Goal: Information Seeking & Learning: Learn about a topic

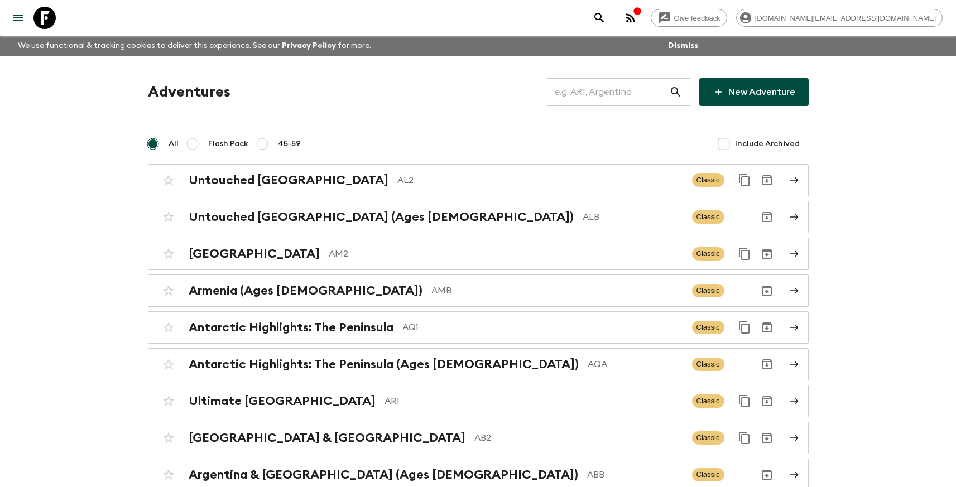
click at [611, 103] on input "text" at bounding box center [608, 91] width 122 height 31
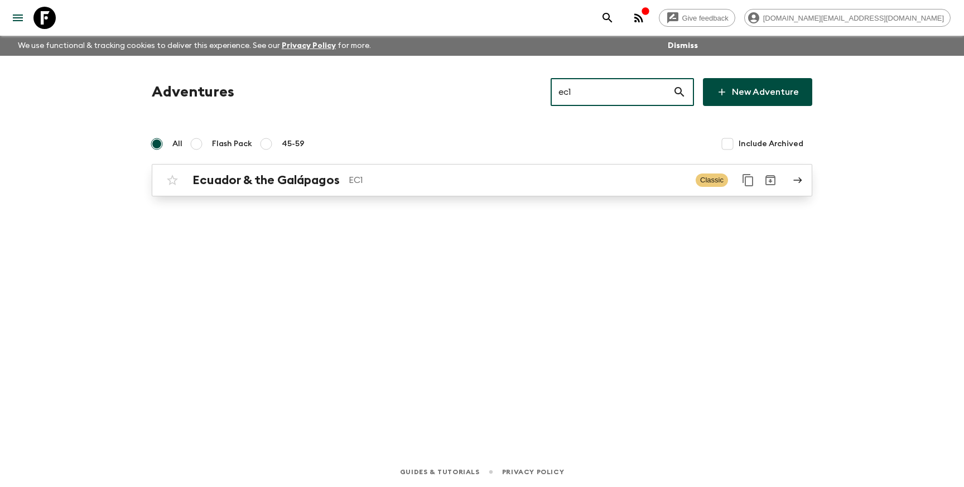
type input "ec1"
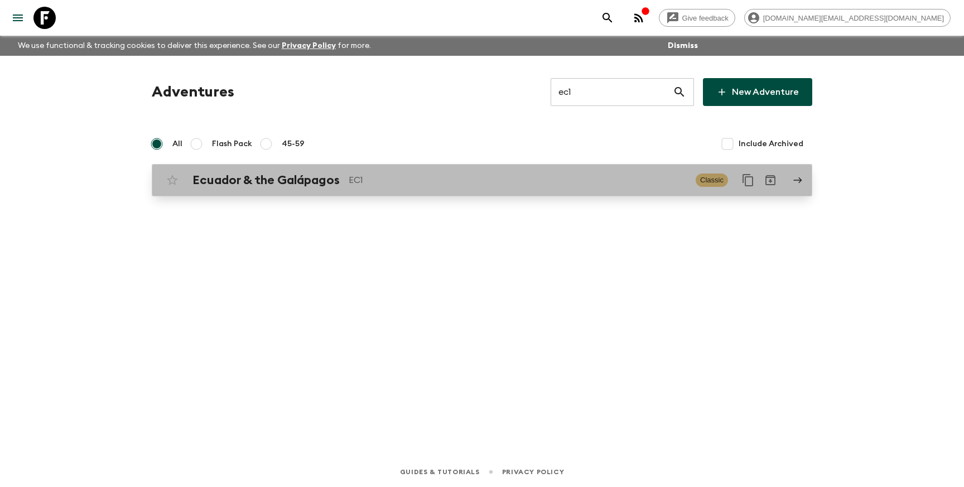
click at [379, 187] on div "Ecuador & the Galápagos EC1 Classic" at bounding box center [460, 180] width 598 height 22
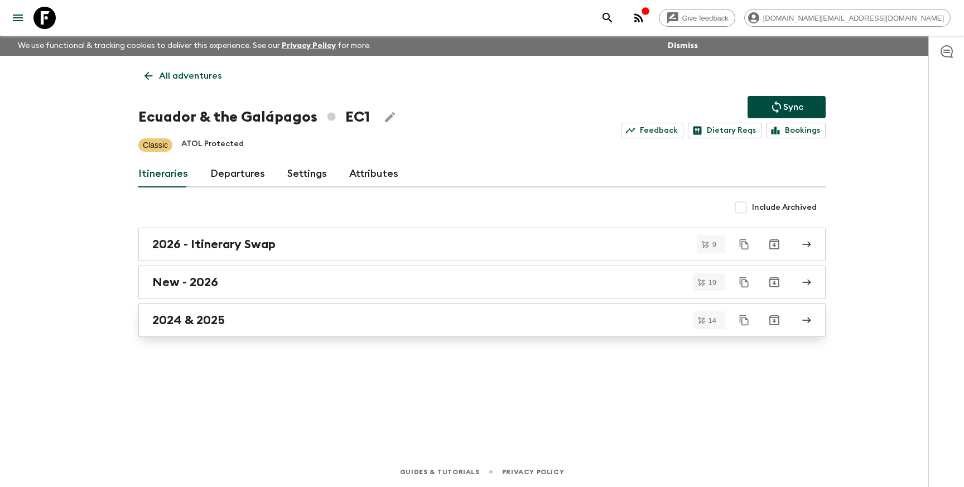
click at [328, 321] on div "2024 & 2025" at bounding box center [471, 320] width 638 height 15
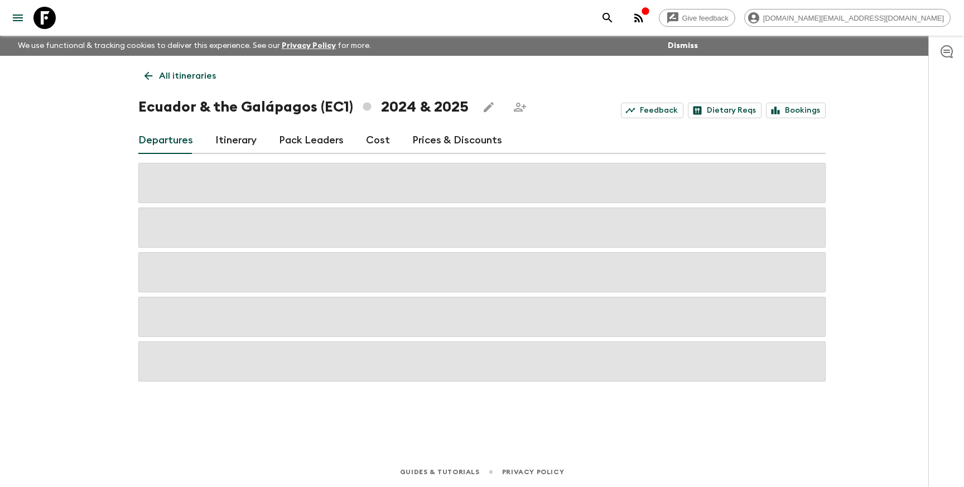
click at [371, 143] on link "Cost" at bounding box center [378, 140] width 24 height 27
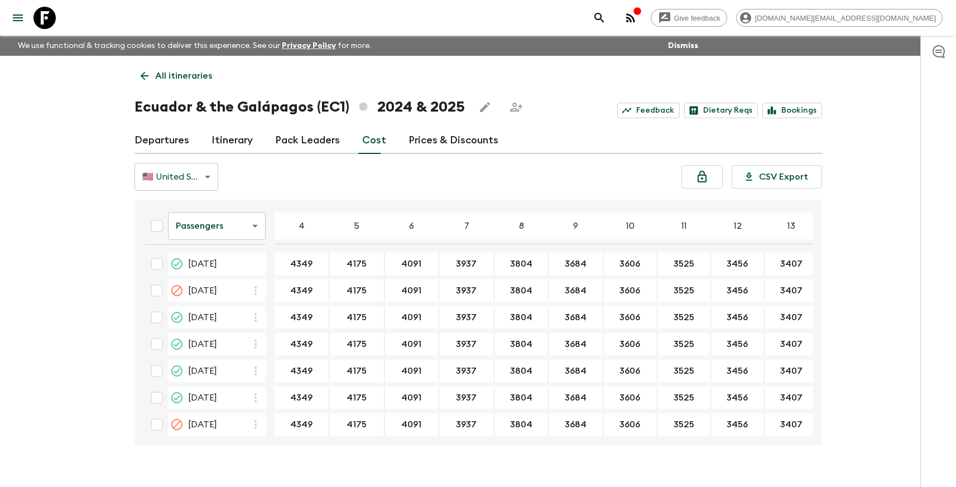
click at [432, 139] on link "Prices & Discounts" at bounding box center [453, 140] width 90 height 27
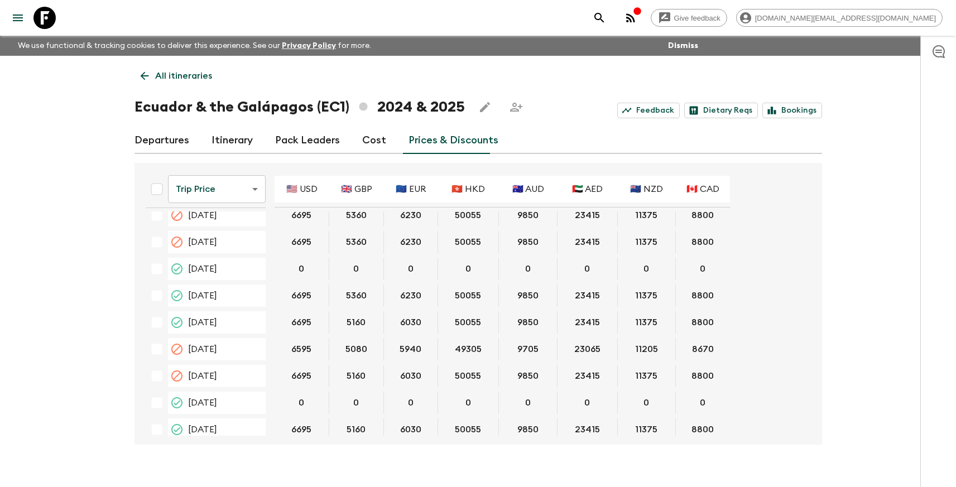
scroll to position [2458, 0]
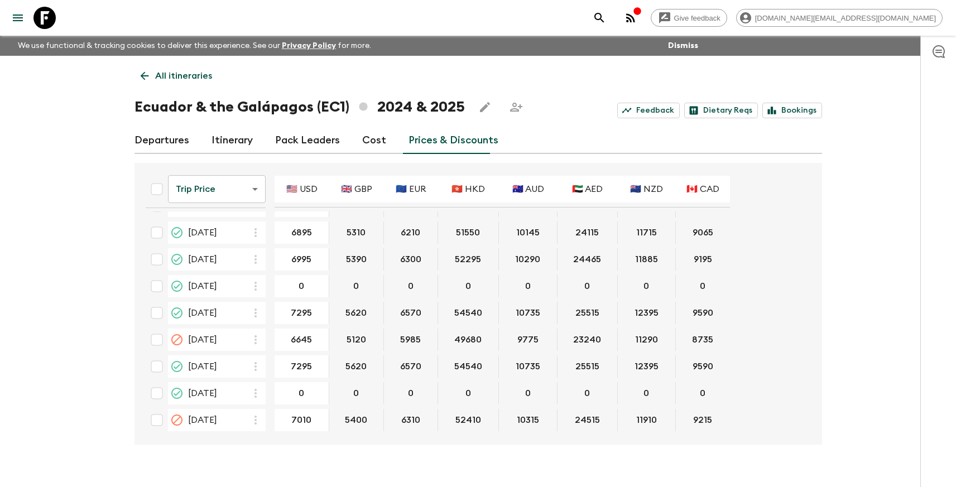
click at [162, 75] on p "All itineraries" at bounding box center [183, 75] width 57 height 13
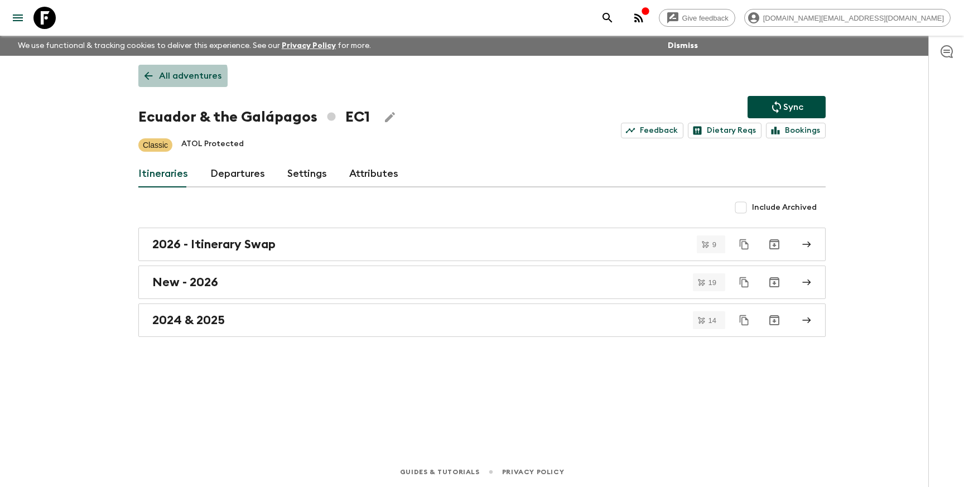
click at [158, 78] on link "All adventures" at bounding box center [182, 76] width 89 height 22
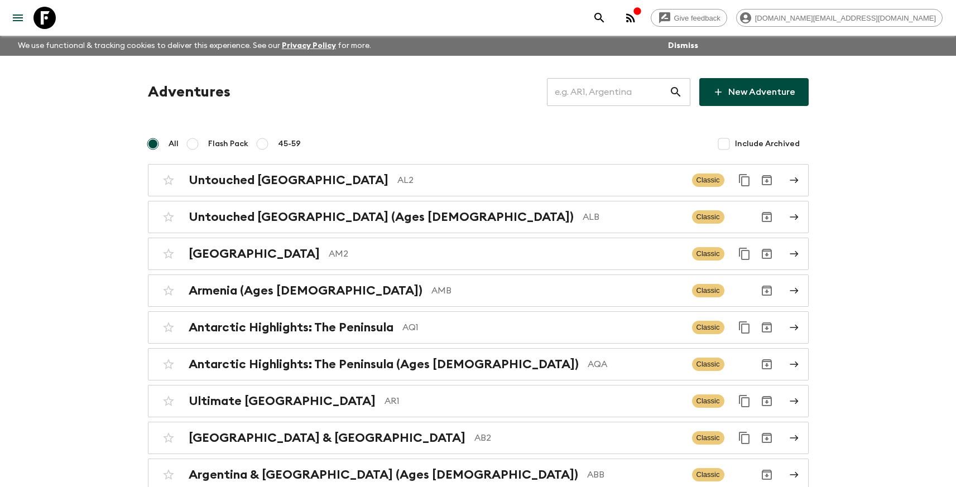
click at [592, 102] on input "text" at bounding box center [608, 91] width 122 height 31
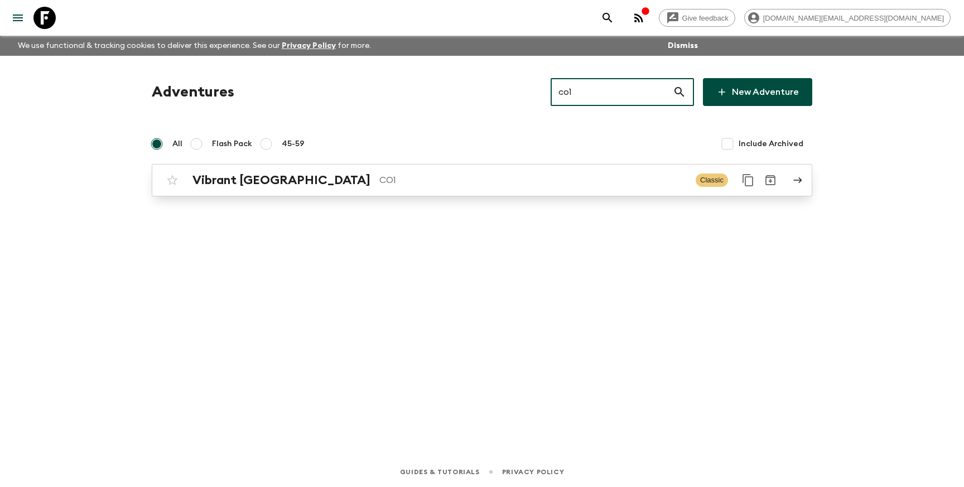
type input "co1"
click at [524, 173] on div "Vibrant Colombia CO1" at bounding box center [439, 180] width 494 height 15
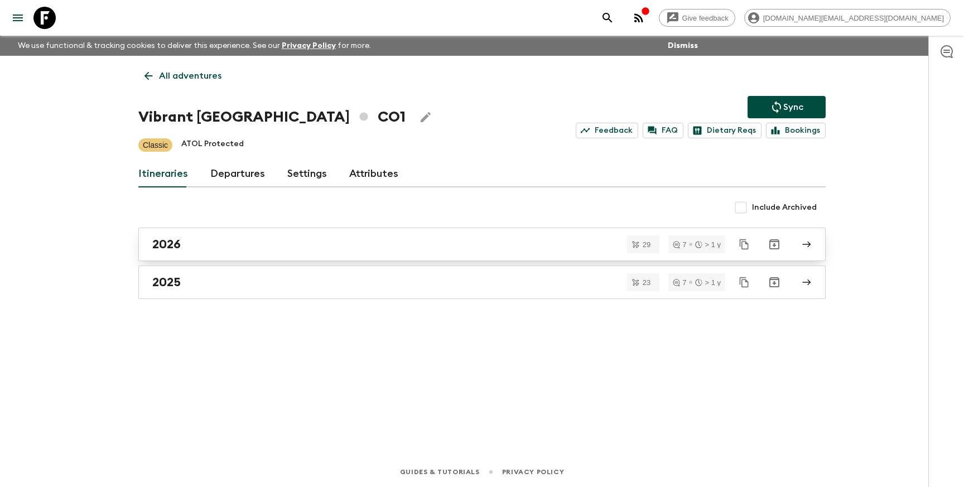
click at [325, 238] on div "2026" at bounding box center [471, 244] width 638 height 15
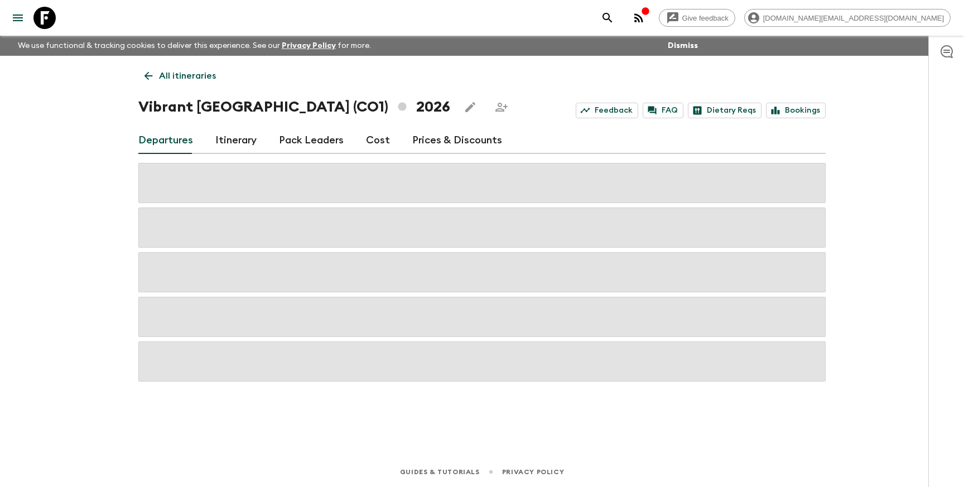
click at [182, 76] on p "All itineraries" at bounding box center [187, 75] width 57 height 13
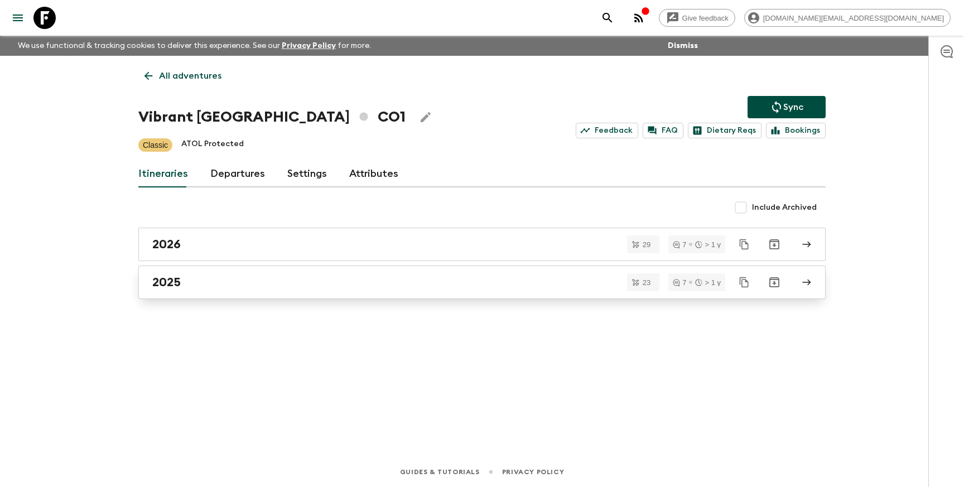
click at [245, 287] on div "2025" at bounding box center [471, 282] width 638 height 15
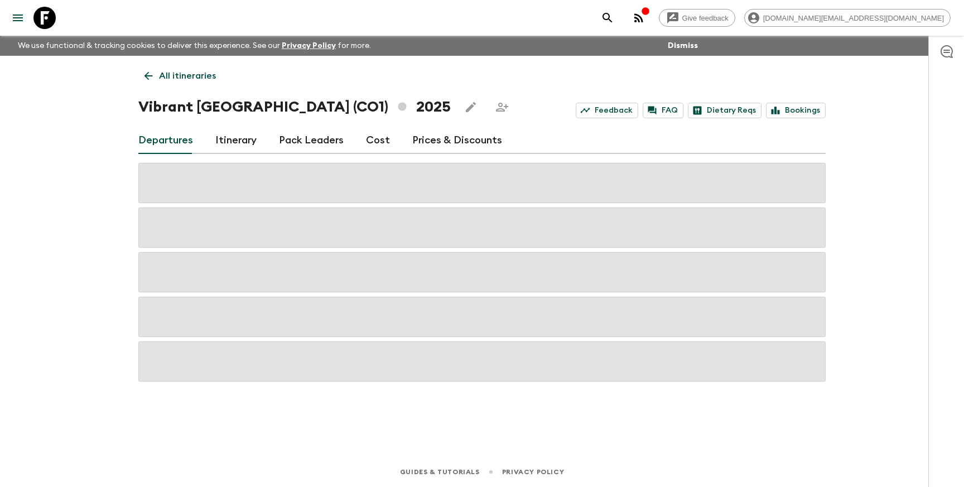
click at [436, 144] on link "Prices & Discounts" at bounding box center [457, 140] width 90 height 27
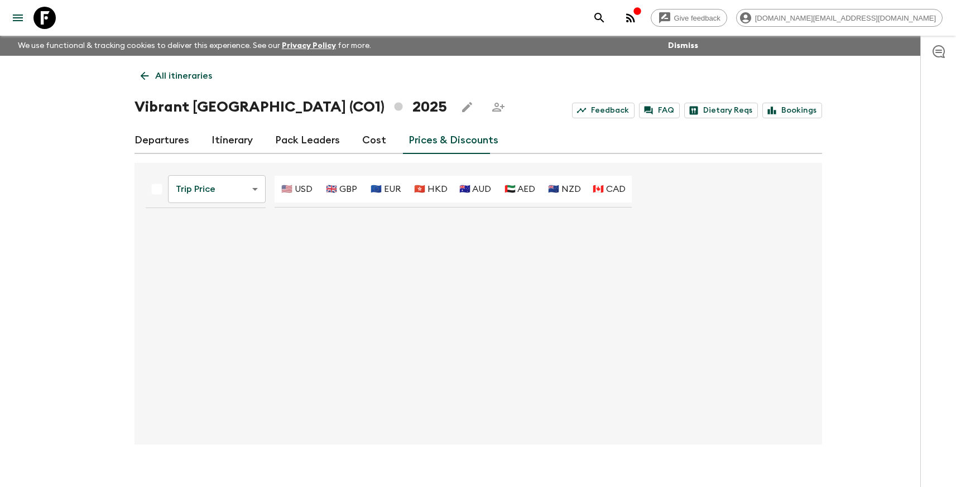
click at [370, 142] on link "Cost" at bounding box center [374, 140] width 24 height 27
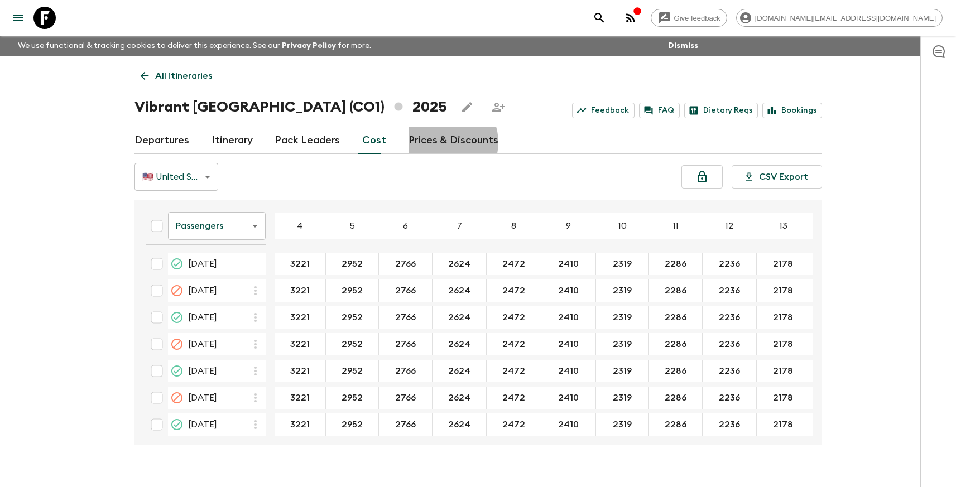
click at [437, 142] on link "Prices & Discounts" at bounding box center [453, 140] width 90 height 27
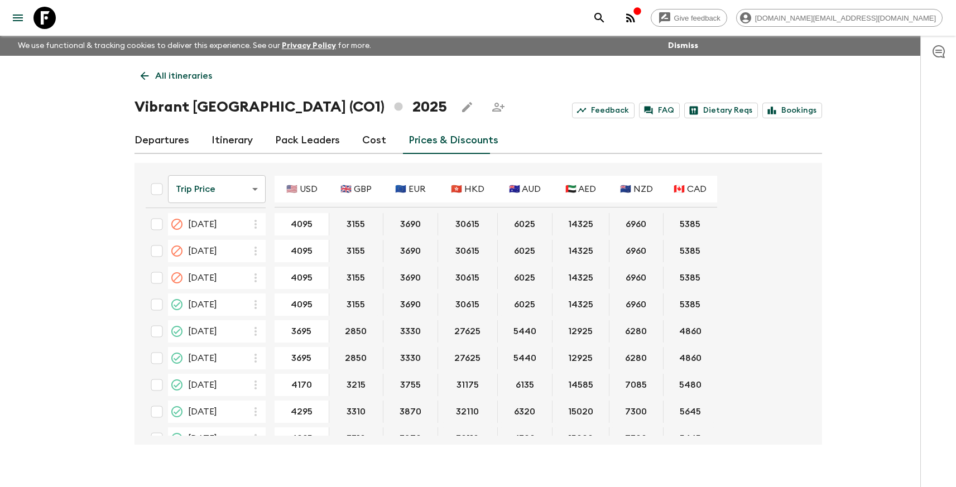
scroll to position [744, 0]
